Goal: Check status

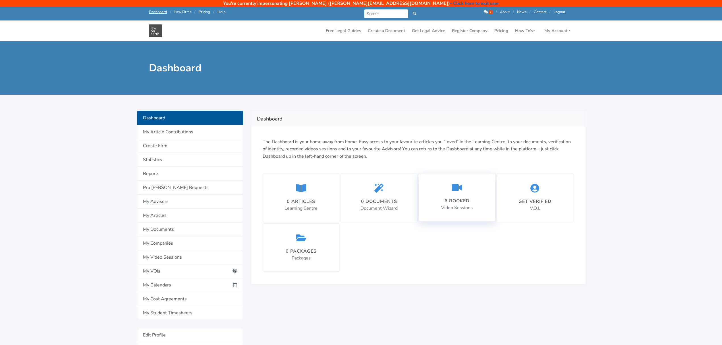
click at [462, 204] on div "6 booked" at bounding box center [457, 200] width 32 height 7
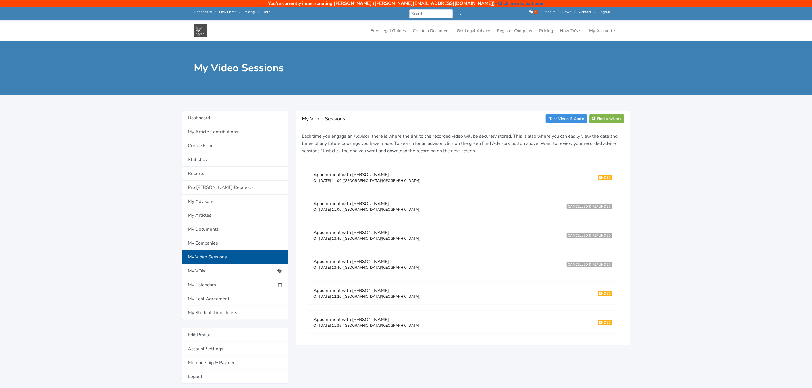
click at [687, 132] on main "My Video Sessions My Video Sessions Test Video & Audio Find Advisors ENDED ENDE…" at bounding box center [406, 245] width 812 height 409
click at [404, 149] on p "Each time you engage an Advisor, there is where the link to the recorded video …" at bounding box center [463, 144] width 322 height 22
click at [496, 1] on link "- Click here to exit user" at bounding box center [519, 3] width 49 height 6
